Goal: Transaction & Acquisition: Book appointment/travel/reservation

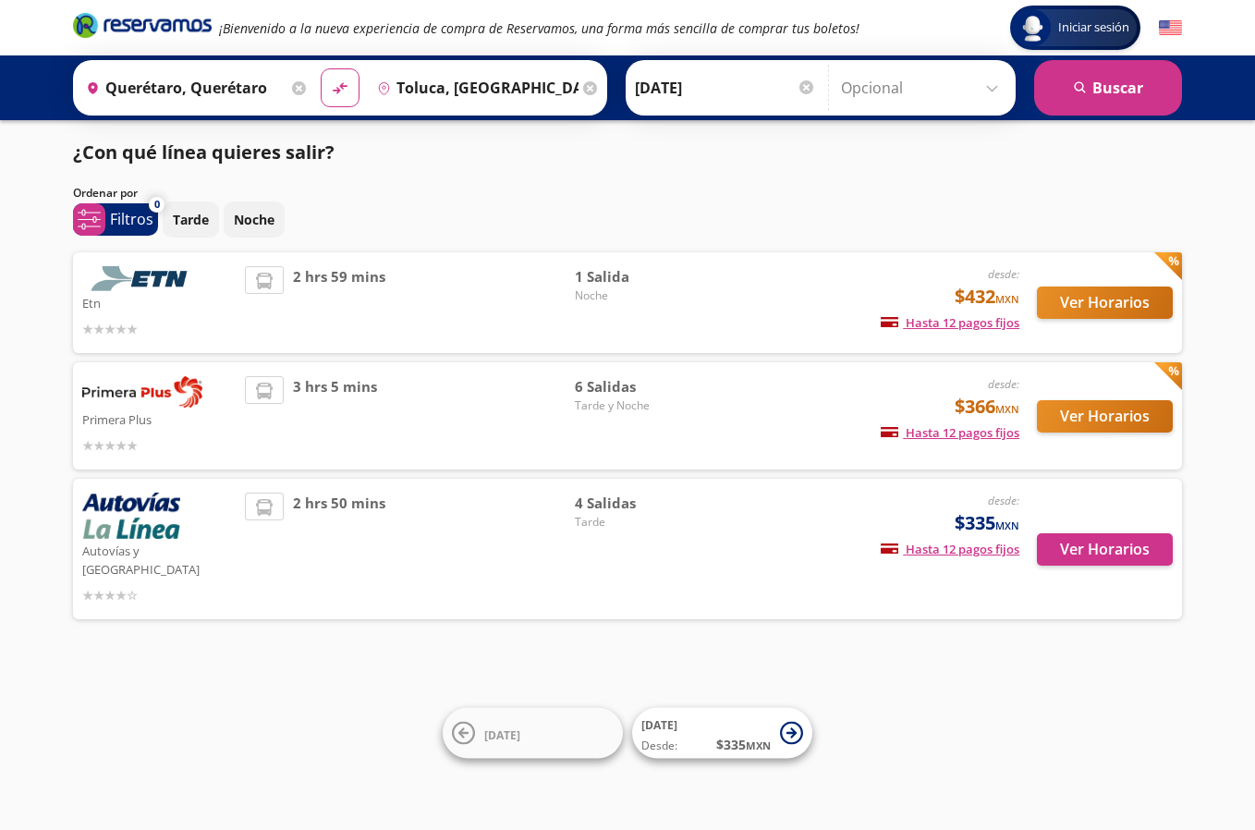
click at [820, 374] on div "Primera Plus desde: $366 MXN Hasta 12 pagos fijos Pagos fijos en compras mayore…" at bounding box center [627, 415] width 1109 height 107
click at [1104, 536] on button "Ver Horarios" at bounding box center [1105, 549] width 136 height 32
click at [1061, 417] on button "Ver Horarios" at bounding box center [1105, 416] width 136 height 32
click at [1102, 552] on button "Ver Horarios" at bounding box center [1105, 549] width 136 height 32
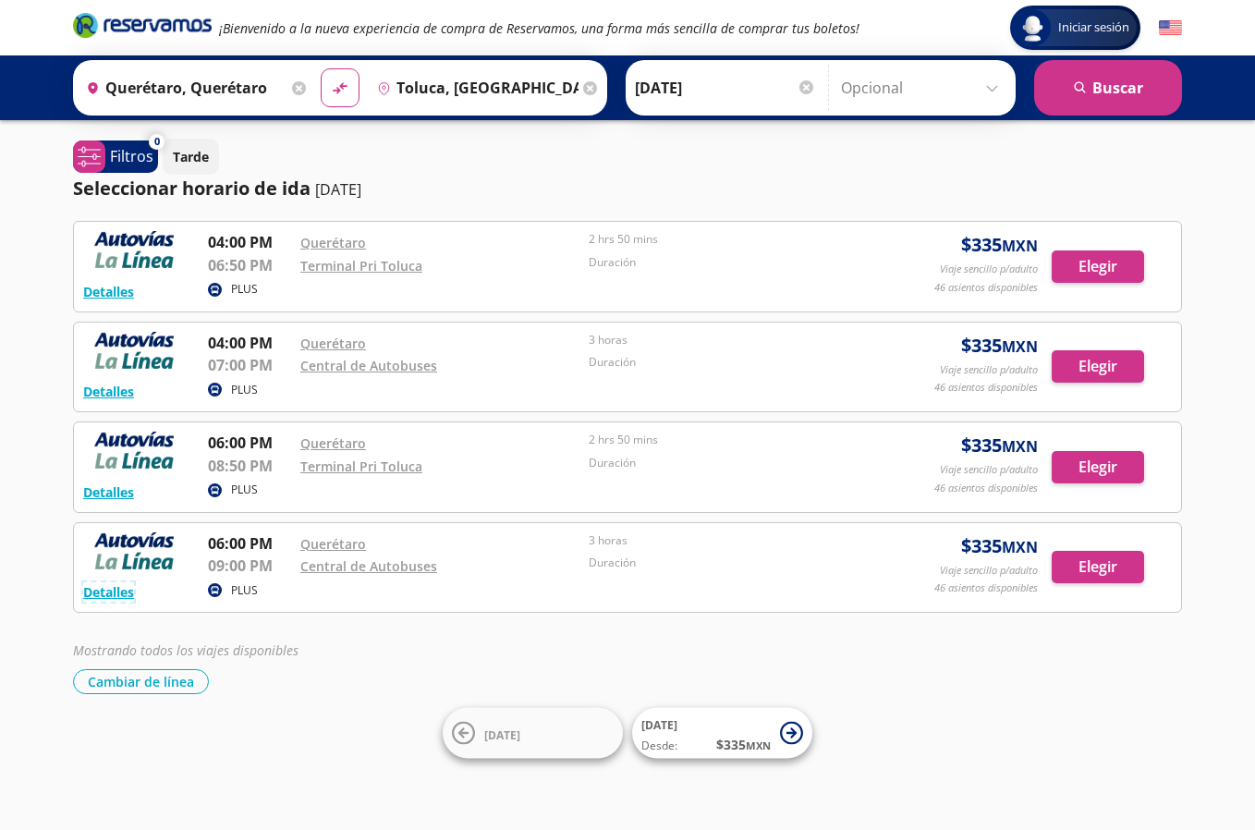
click at [111, 587] on button "Detalles" at bounding box center [108, 591] width 51 height 19
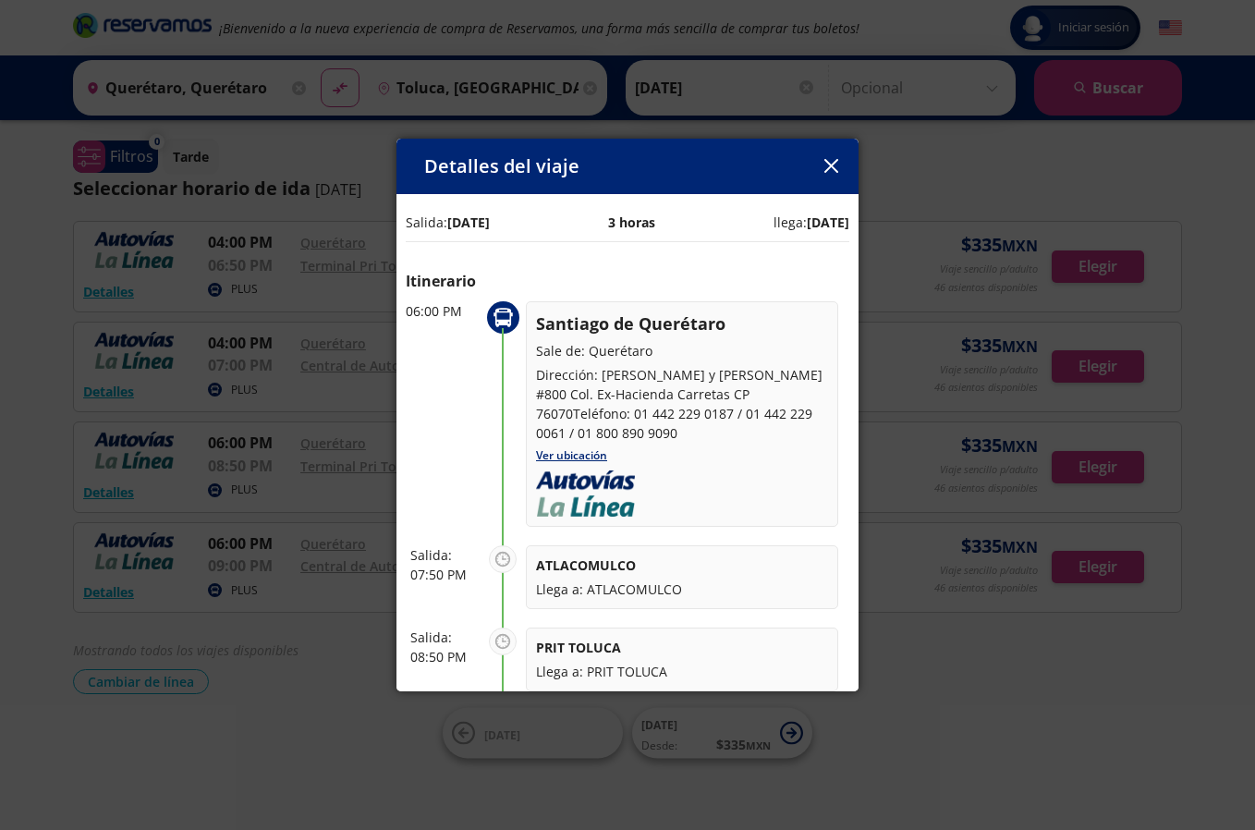
click at [831, 163] on icon "button" at bounding box center [831, 166] width 14 height 14
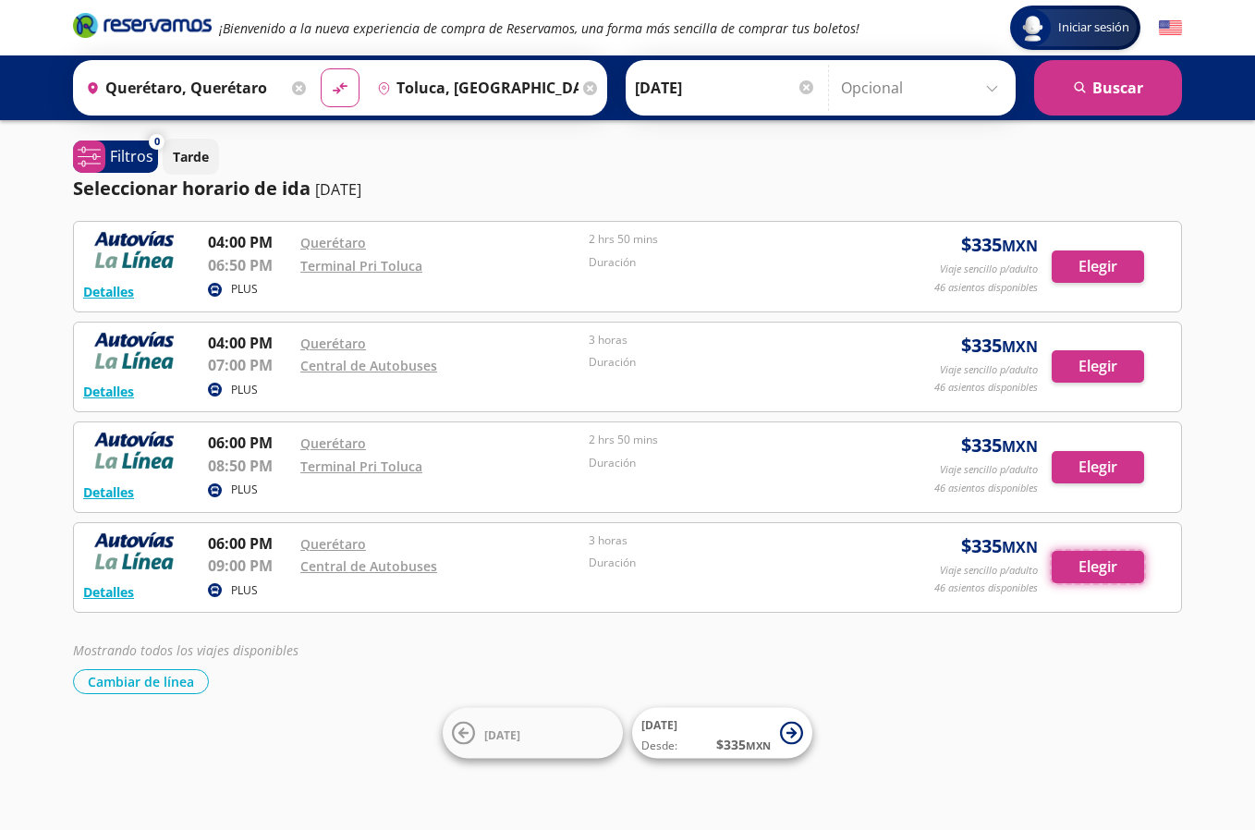
click at [1090, 566] on button "Elegir" at bounding box center [1098, 567] width 92 height 32
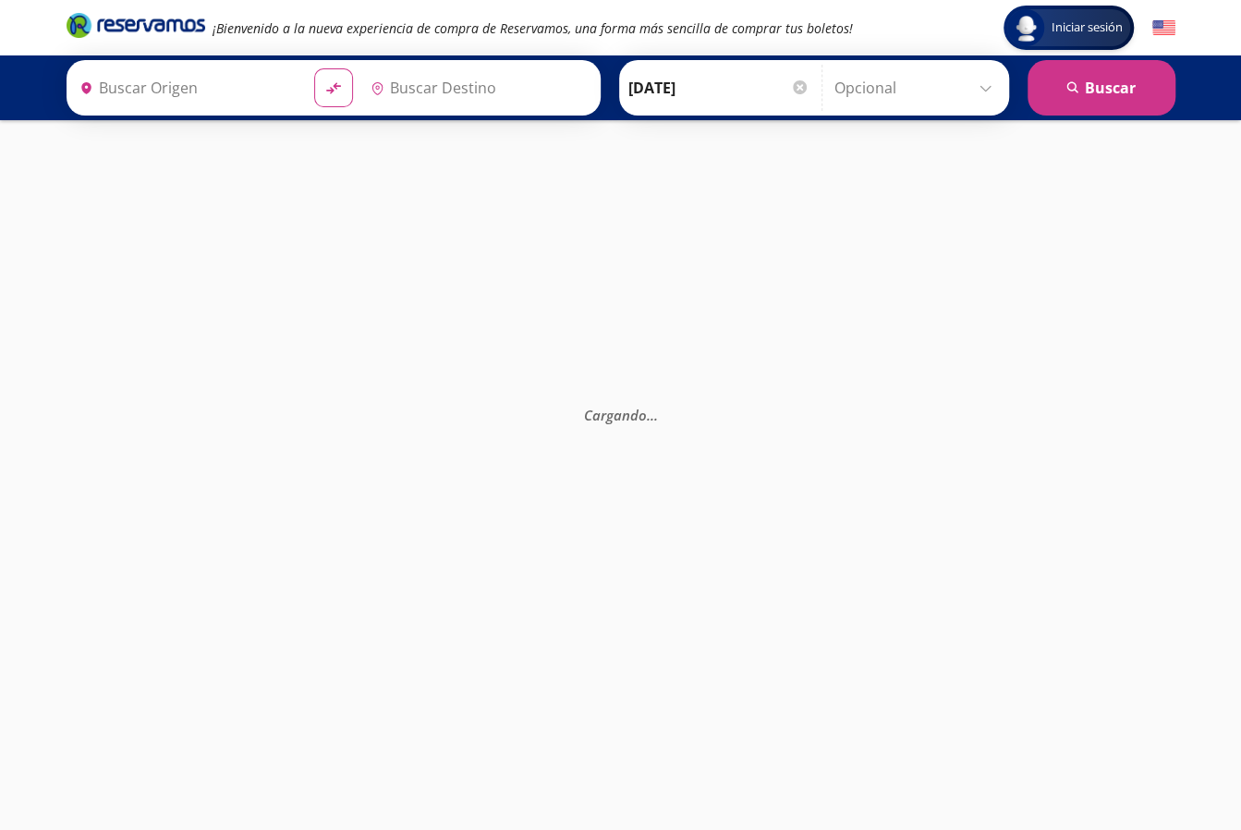
type input "Toluca, [GEOGRAPHIC_DATA]"
type input "Querétaro, Querétaro"
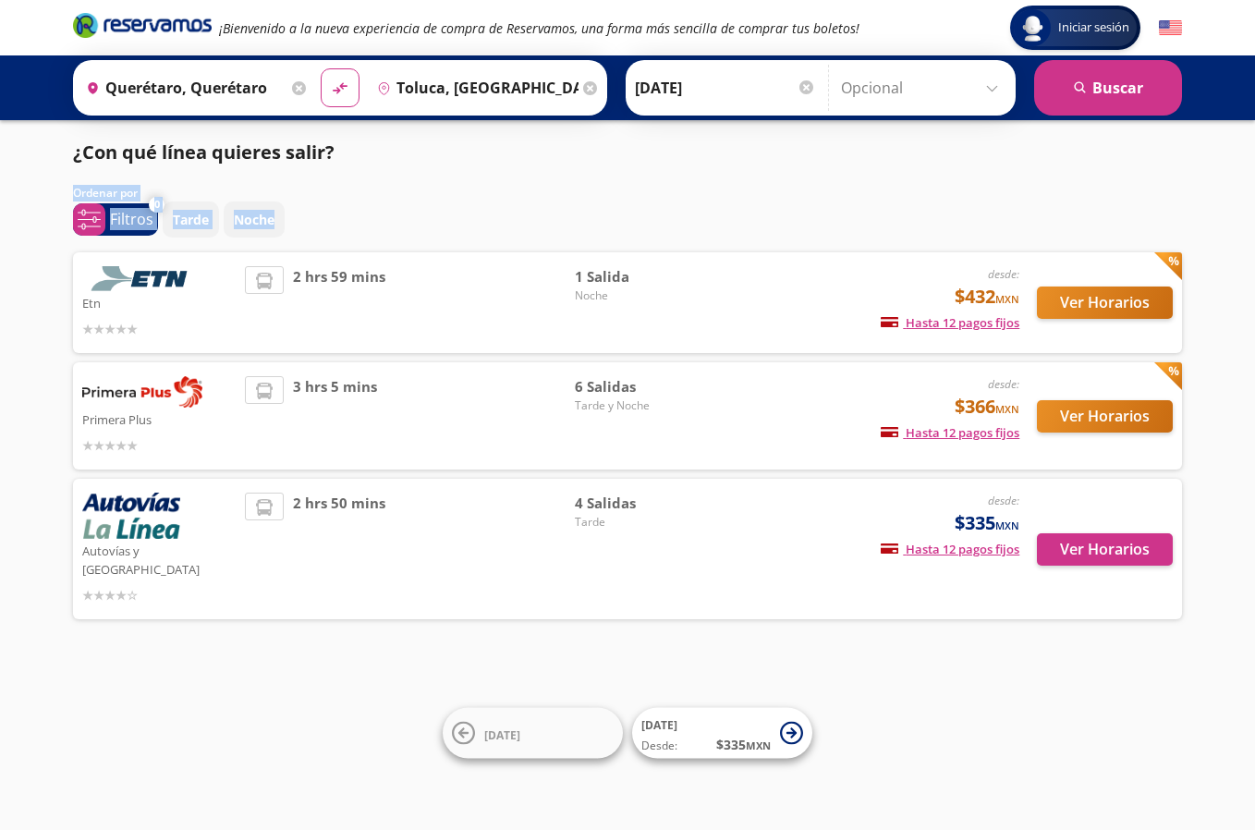
drag, startPoint x: 569, startPoint y: 205, endPoint x: 696, endPoint y: 113, distance: 156.7
click at [696, 113] on div "Iniciar sesión Iniciar sesión ¡Bienvenido a la nueva experiencia de compra de R…" at bounding box center [627, 415] width 1255 height 830
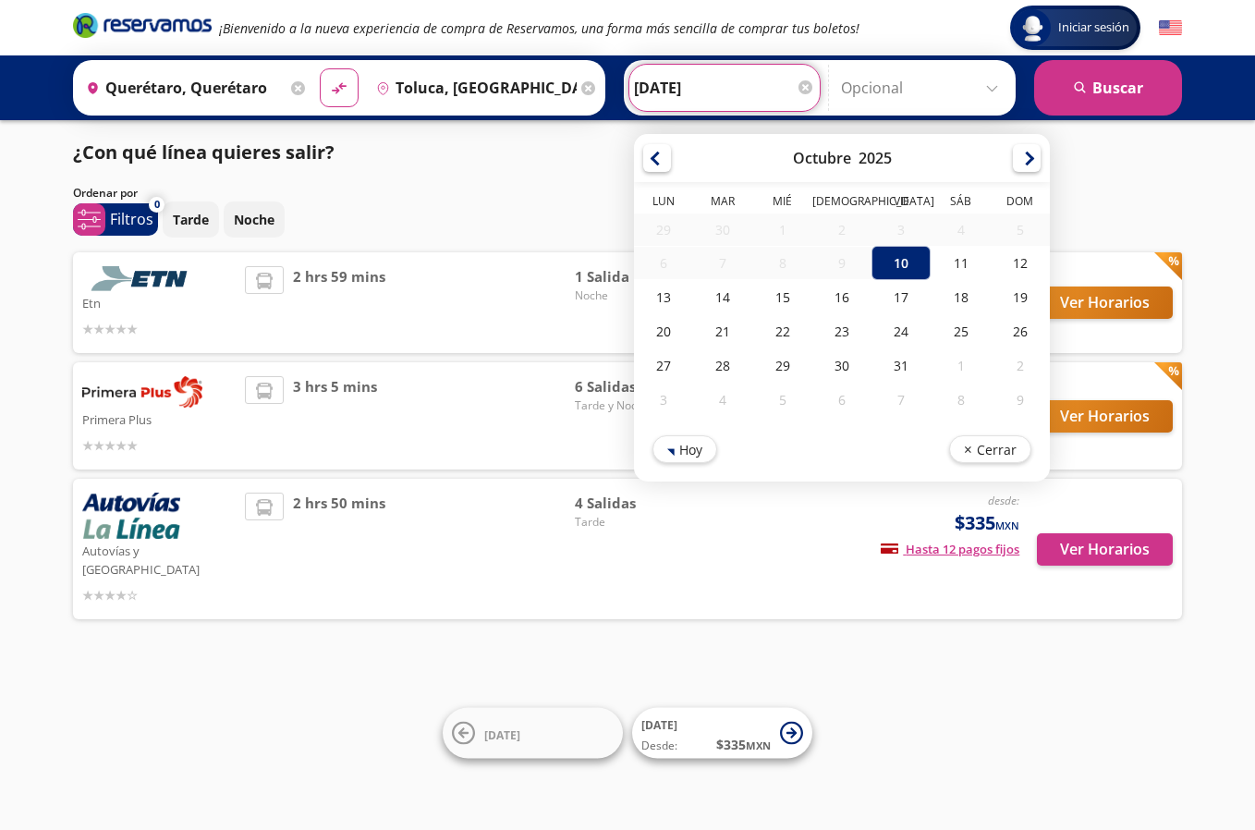
drag, startPoint x: 696, startPoint y: 113, endPoint x: 688, endPoint y: 95, distance: 19.0
click at [688, 95] on input "[DATE]" at bounding box center [724, 88] width 181 height 46
click at [939, 263] on div "11" at bounding box center [959, 263] width 59 height 34
type input "[DATE]"
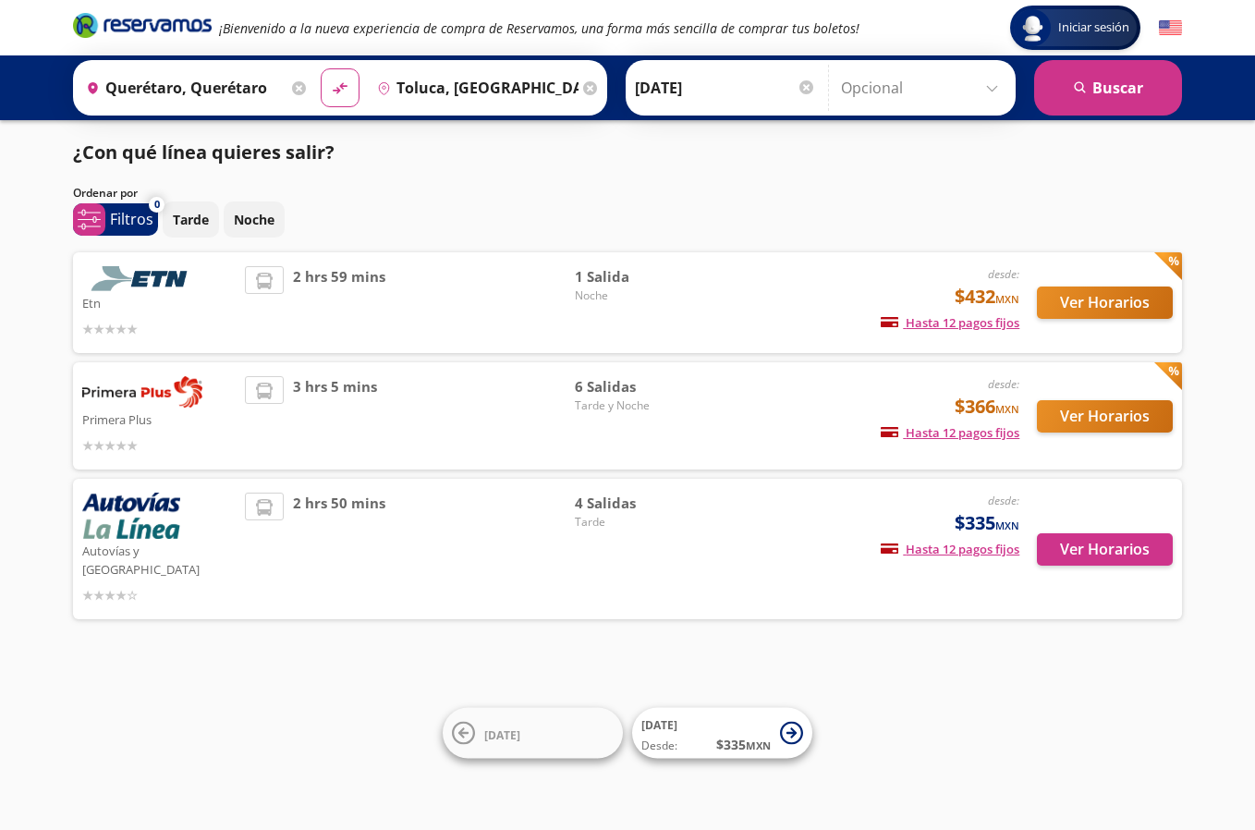
click at [1101, 103] on button "search [GEOGRAPHIC_DATA]" at bounding box center [1108, 87] width 148 height 55
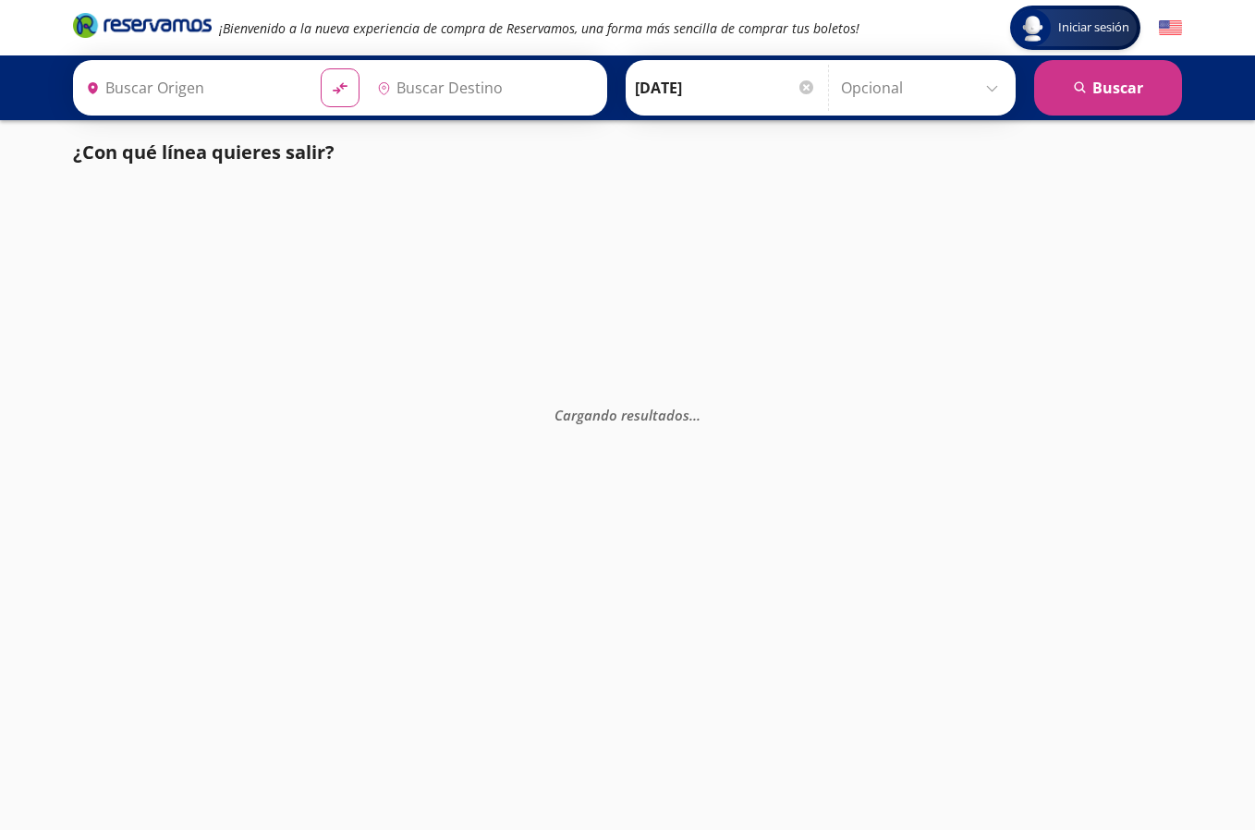
type input "Querétaro, Querétaro"
type input "Toluca, [GEOGRAPHIC_DATA]"
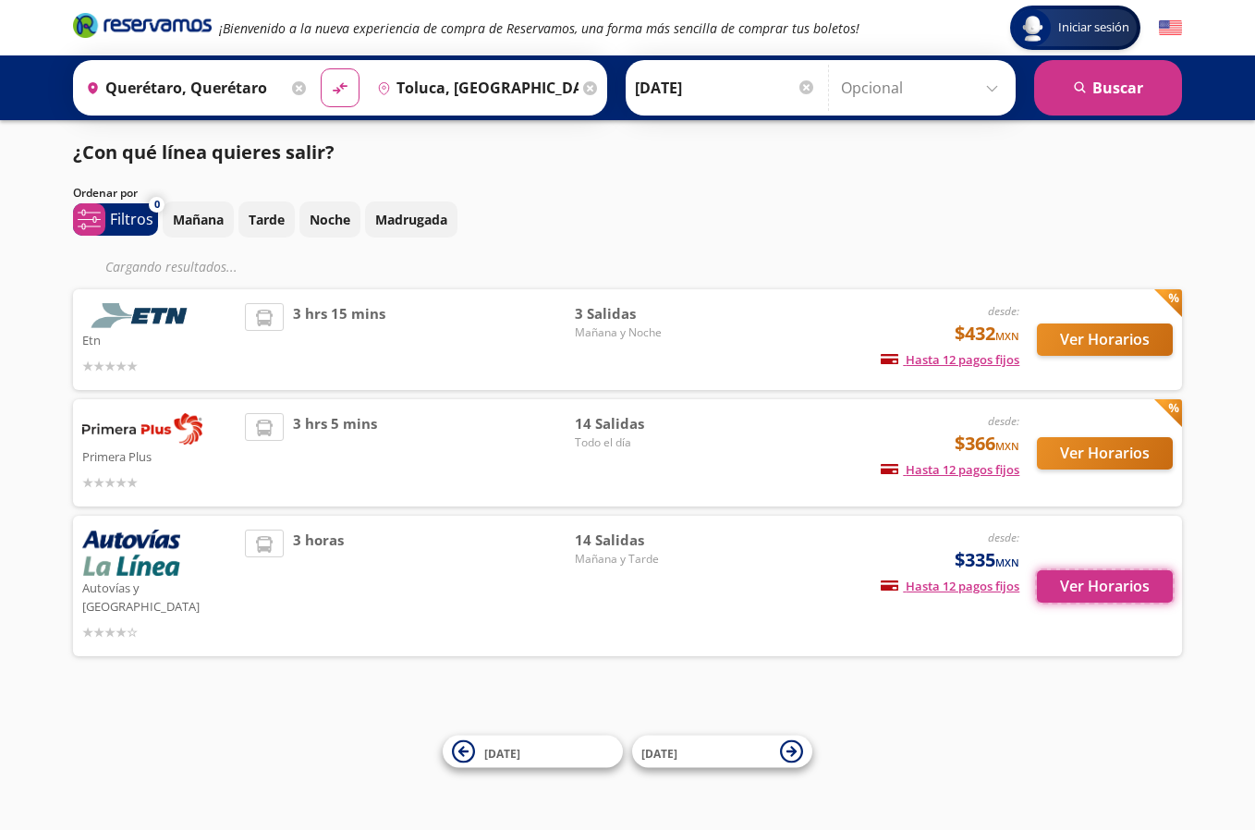
click at [1090, 580] on button "Ver Horarios" at bounding box center [1105, 586] width 136 height 32
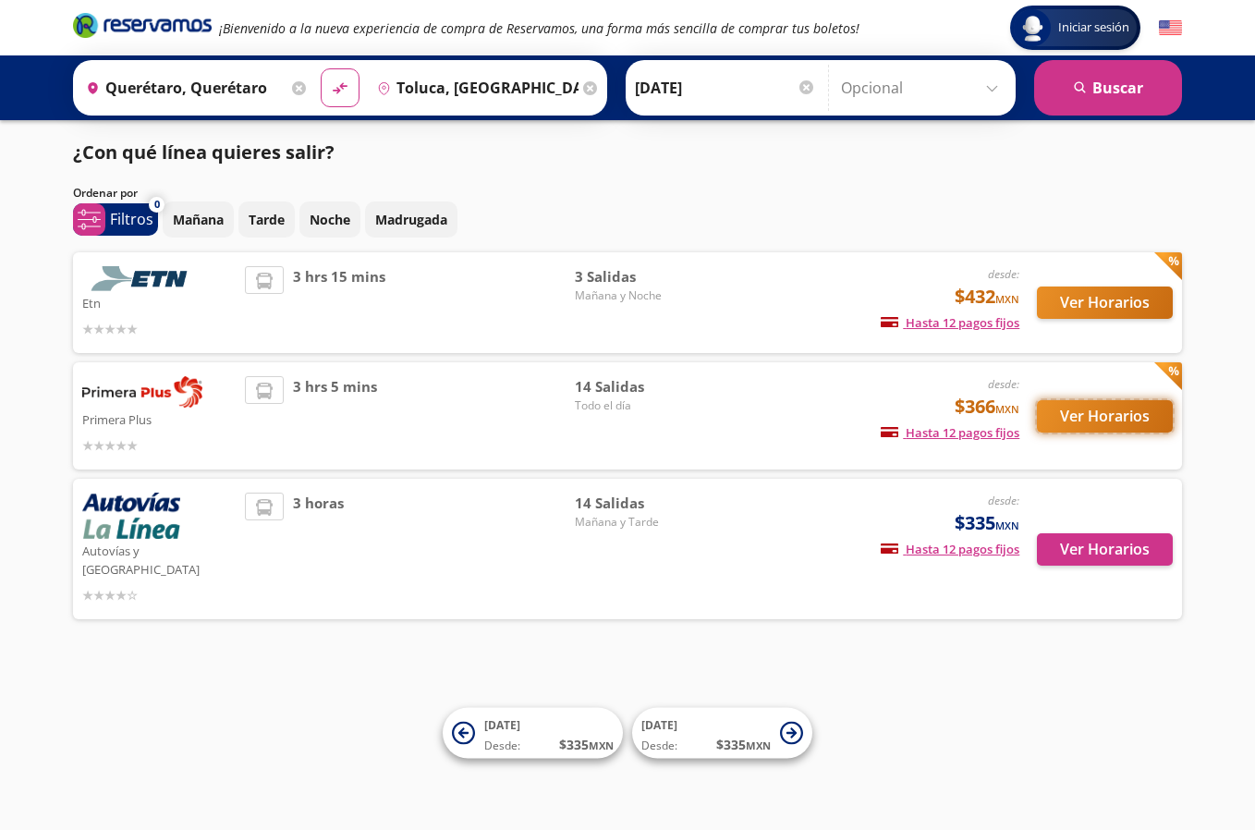
click at [1080, 429] on button "Ver Horarios" at bounding box center [1105, 416] width 136 height 32
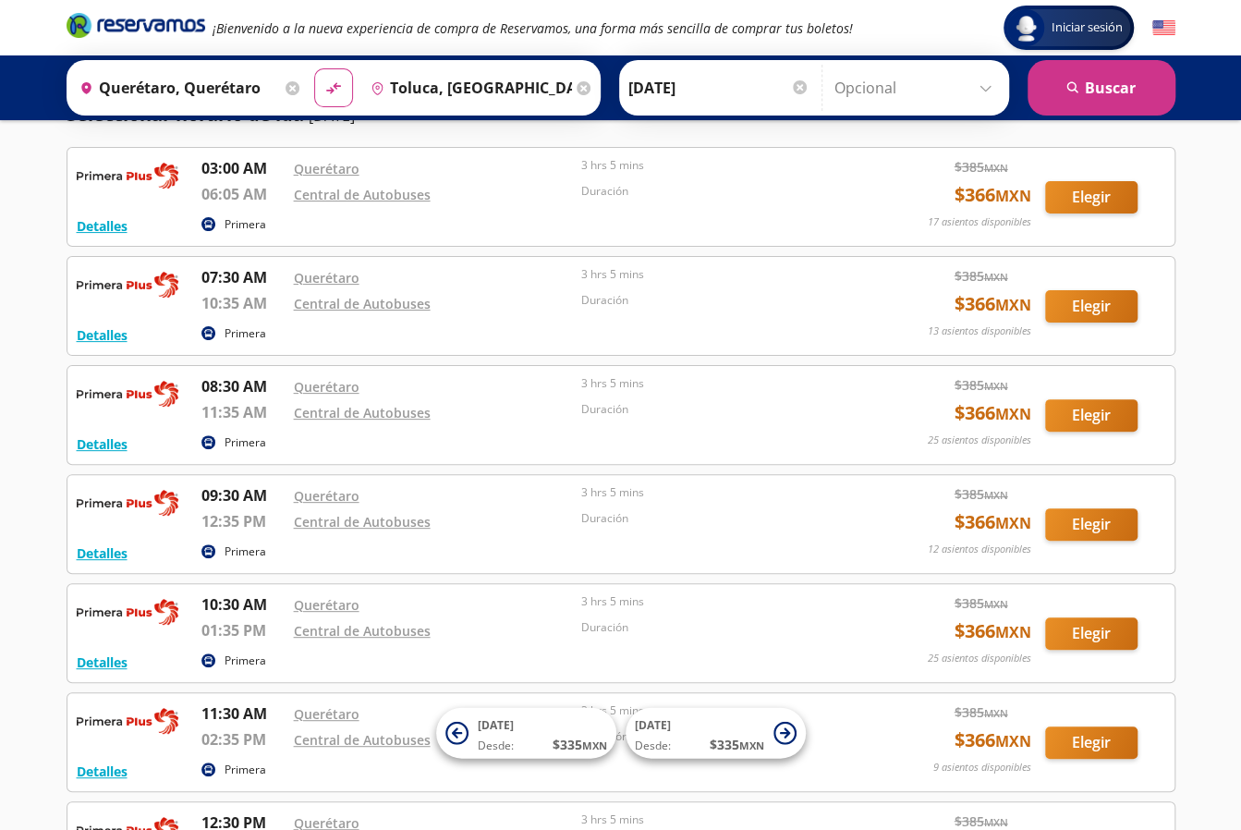
scroll to position [90, 0]
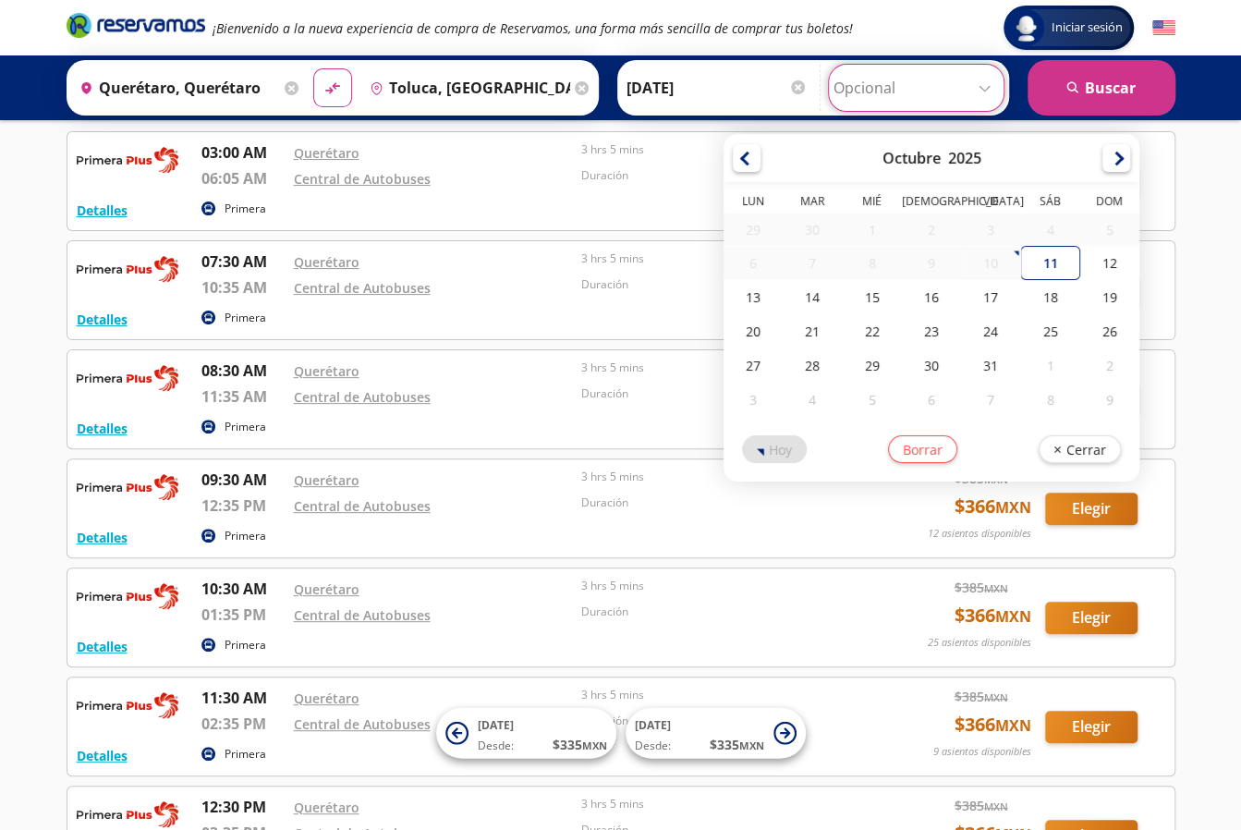
click at [869, 96] on input "Opcional" at bounding box center [915, 88] width 165 height 46
click at [1118, 254] on div "12" at bounding box center [1109, 263] width 59 height 34
type input "[DATE]"
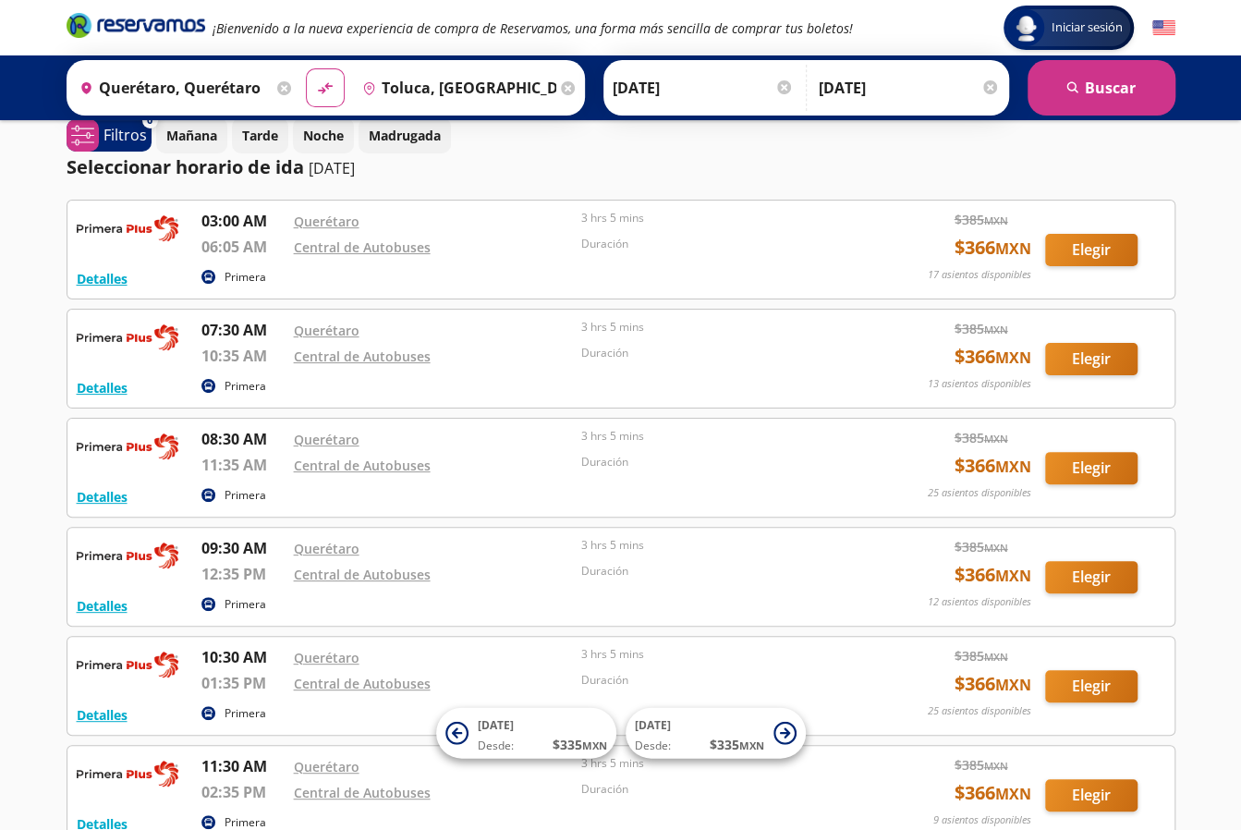
scroll to position [0, 0]
